Goal: Task Accomplishment & Management: Manage account settings

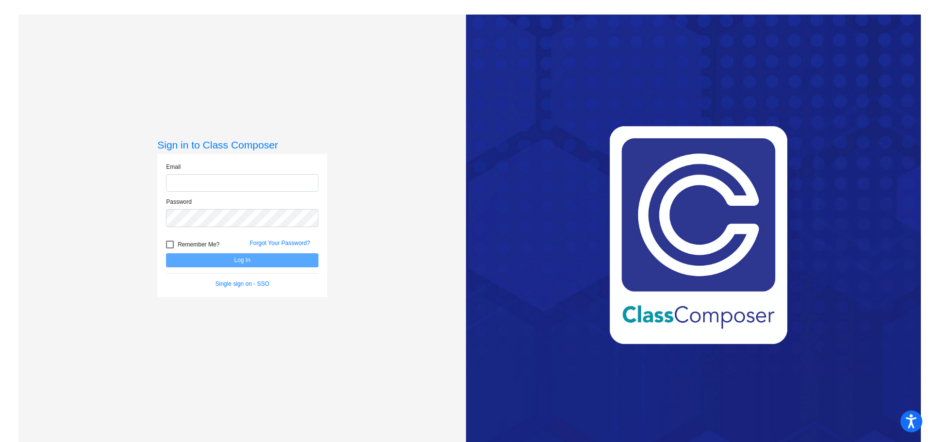
click at [210, 184] on input "email" at bounding box center [242, 183] width 152 height 18
type input "[EMAIL_ADDRESS][DOMAIN_NAME]"
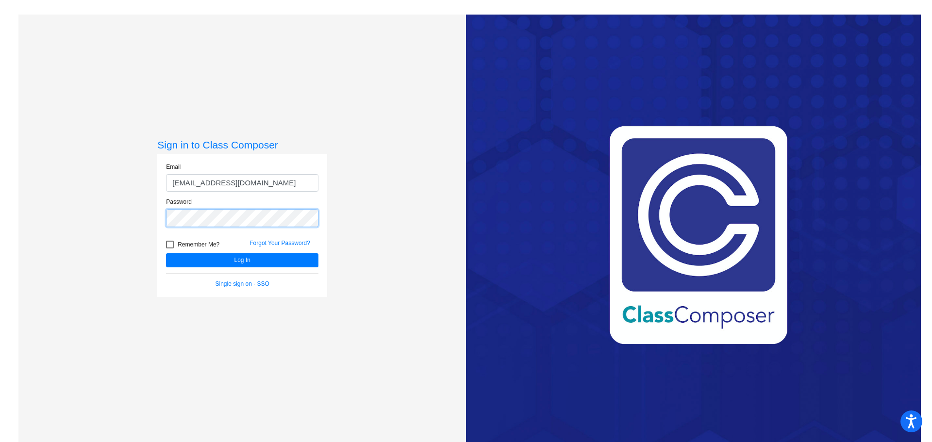
click at [166, 253] on button "Log In" at bounding box center [242, 260] width 152 height 14
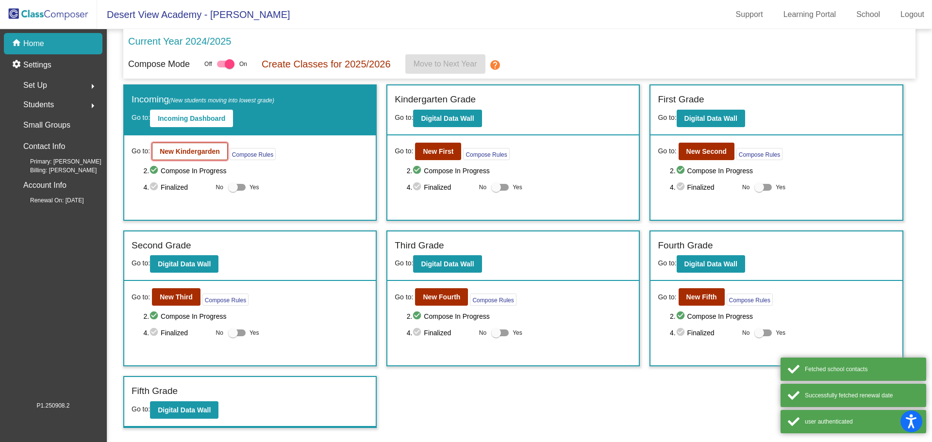
click at [201, 149] on b "New Kindergarden" at bounding box center [190, 152] width 60 height 8
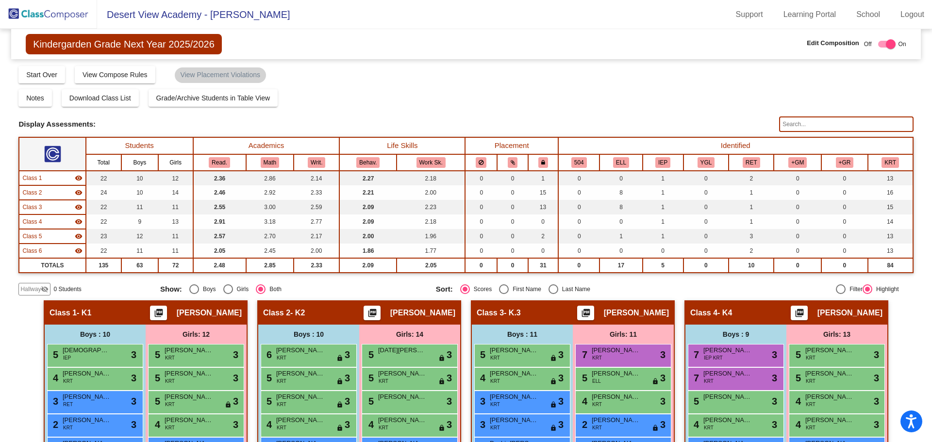
scroll to position [194, 0]
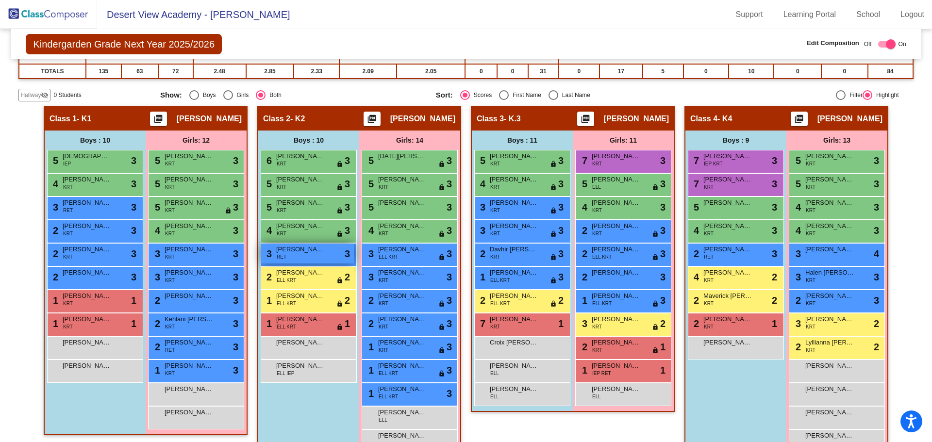
click at [320, 253] on span "[PERSON_NAME]" at bounding box center [300, 250] width 49 height 10
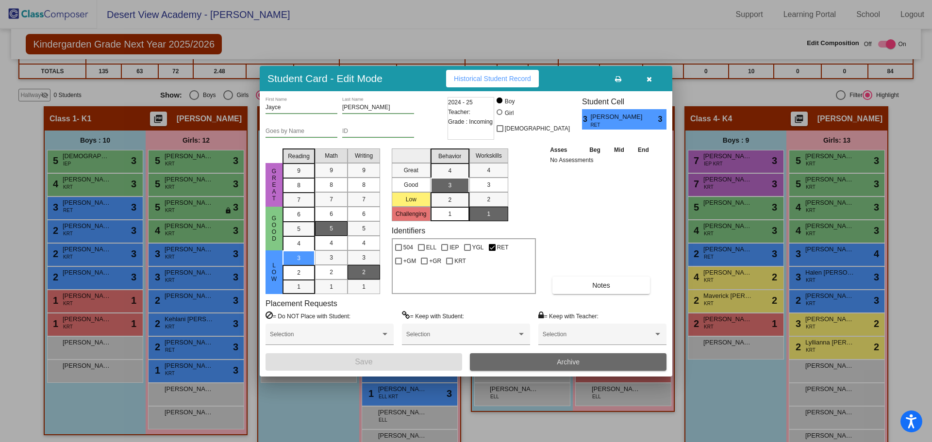
click at [518, 358] on button "Archive" at bounding box center [568, 361] width 197 height 17
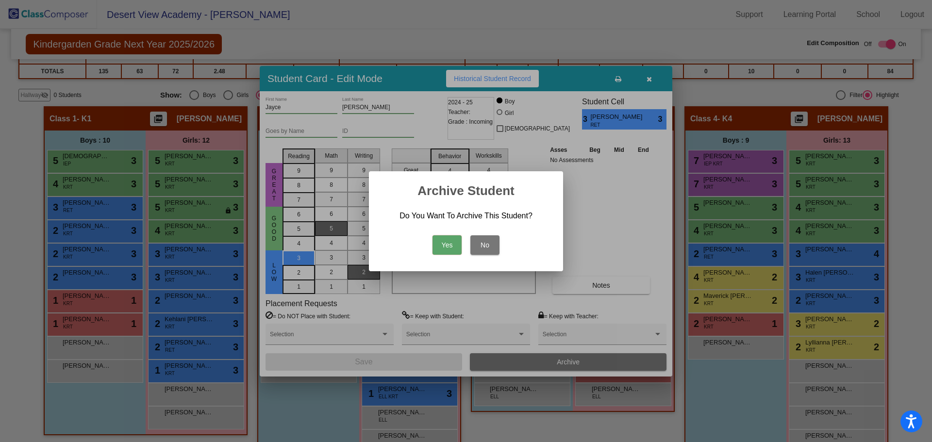
click at [438, 249] on button "Yes" at bounding box center [447, 244] width 29 height 19
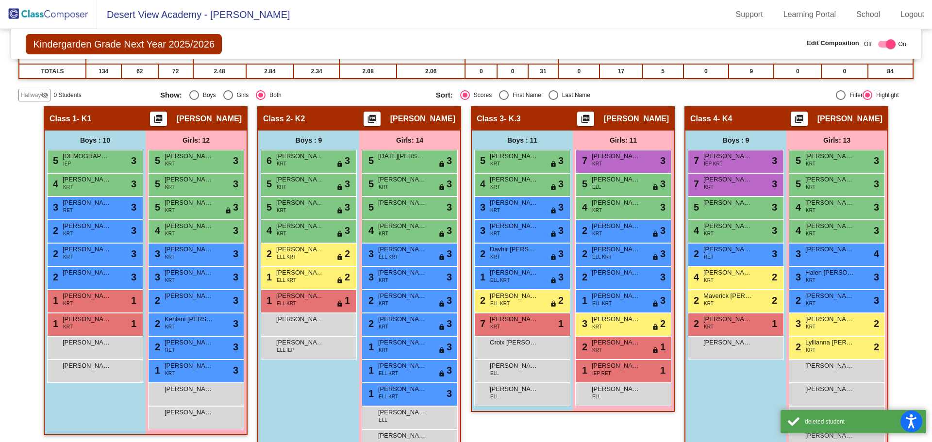
scroll to position [0, 0]
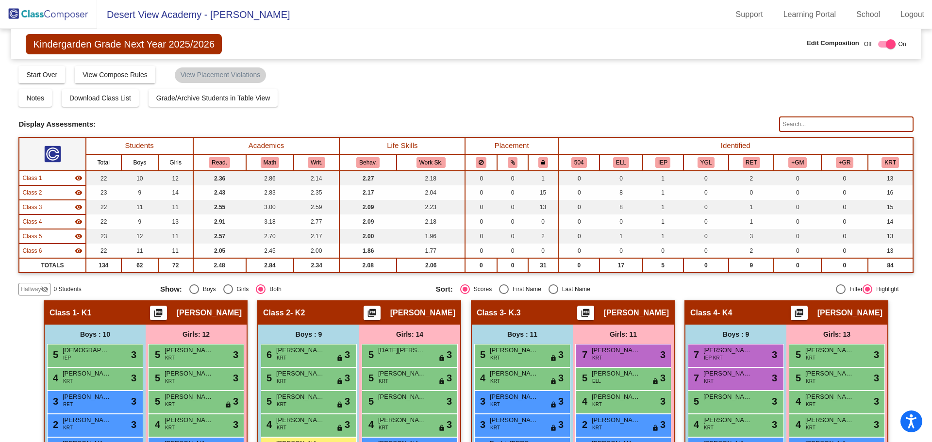
click at [64, 9] on img at bounding box center [48, 14] width 97 height 29
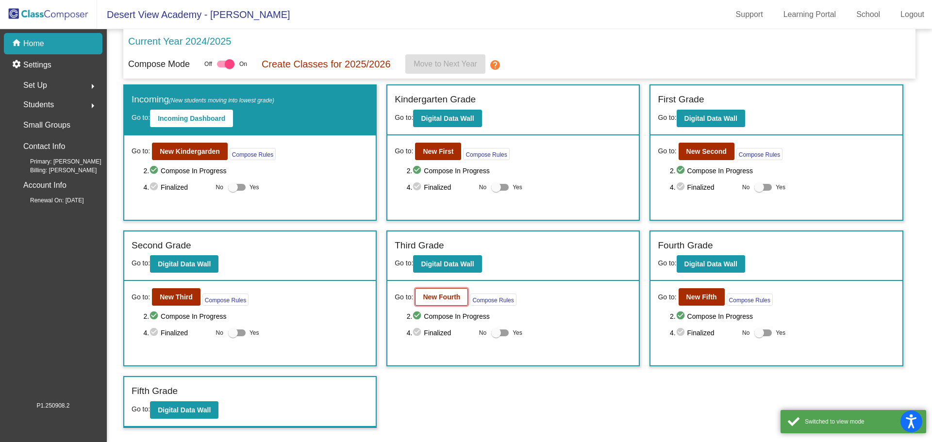
click at [450, 301] on b "New Fourth" at bounding box center [441, 297] width 37 height 8
